Goal: Information Seeking & Learning: Learn about a topic

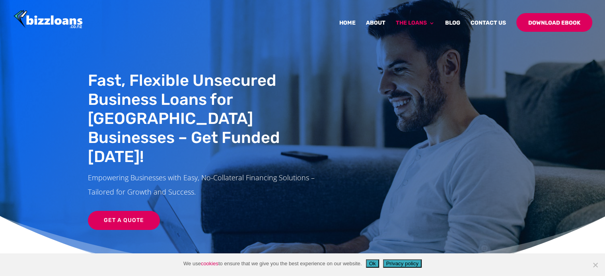
click at [119, 171] on p "Empowering Businesses with Easy, No-Collateral Financing Solutions – Tailored f…" at bounding box center [207, 185] width 239 height 29
click at [123, 211] on link "Get a Quote" at bounding box center [124, 220] width 72 height 19
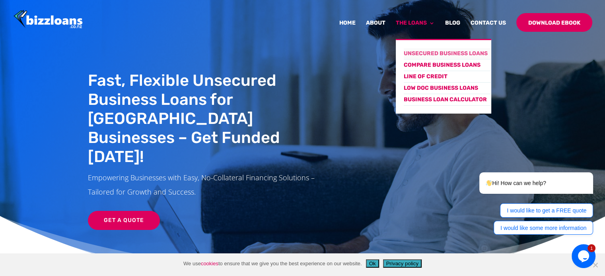
click at [429, 52] on link "Unsecured Business Loans" at bounding box center [448, 54] width 88 height 12
